Goal: Information Seeking & Learning: Learn about a topic

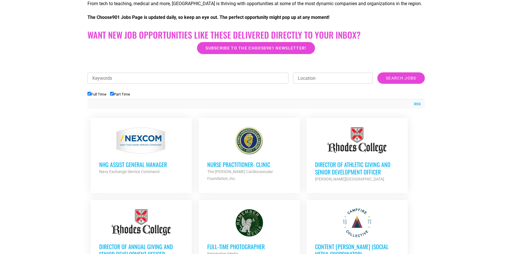
scroll to position [200, 0]
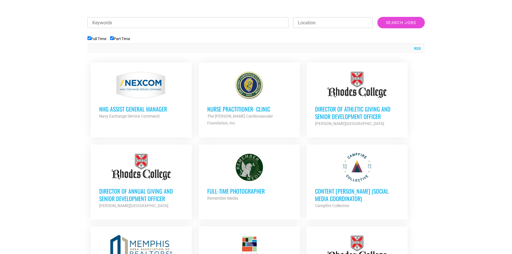
click at [113, 36] on input "Part Time" at bounding box center [112, 38] width 4 height 4
checkbox input "false"
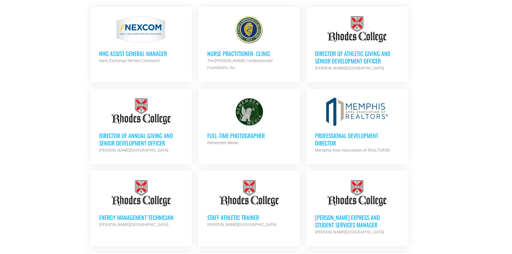
scroll to position [261, 0]
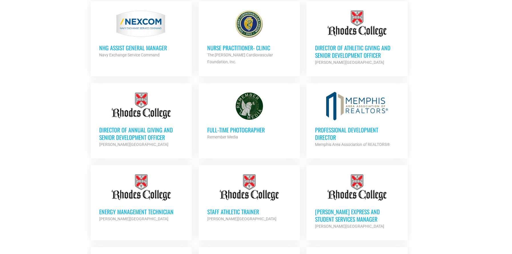
click at [344, 109] on div at bounding box center [357, 106] width 84 height 29
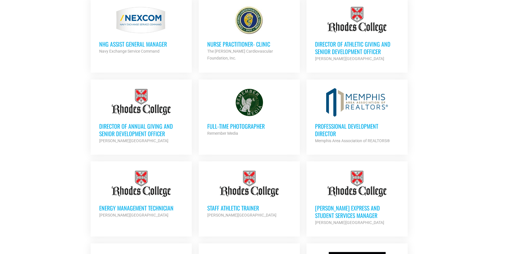
scroll to position [261, 0]
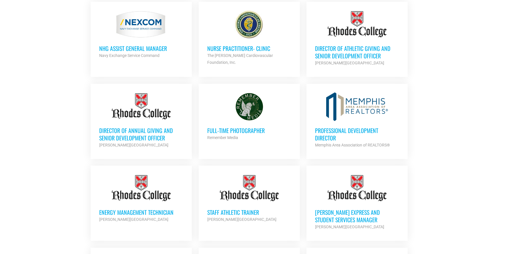
click at [346, 43] on div "Director of Athletic Giving and Senior Development Officer [PERSON_NAME] Colleg…" at bounding box center [357, 52] width 84 height 27
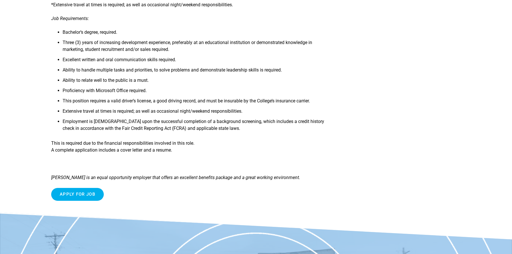
scroll to position [215, 0]
